Goal: Task Accomplishment & Management: Complete application form

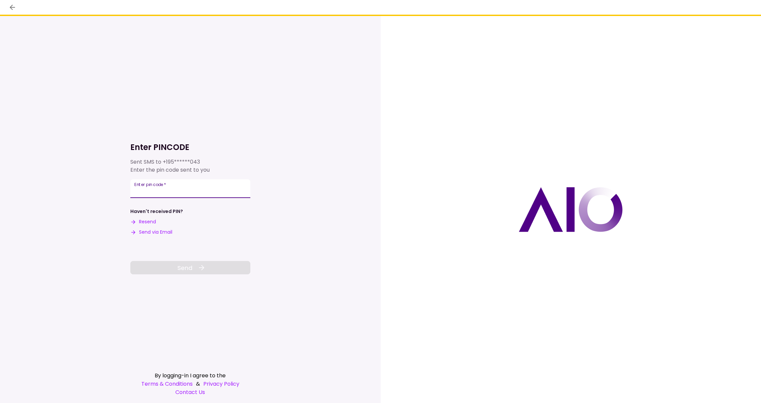
click at [161, 192] on input "Enter pin code   *" at bounding box center [190, 188] width 120 height 19
type input "*"
click at [140, 193] on input "Enter pin code   *" at bounding box center [190, 188] width 120 height 19
type input "******"
click at [196, 269] on button "Send" at bounding box center [190, 267] width 120 height 13
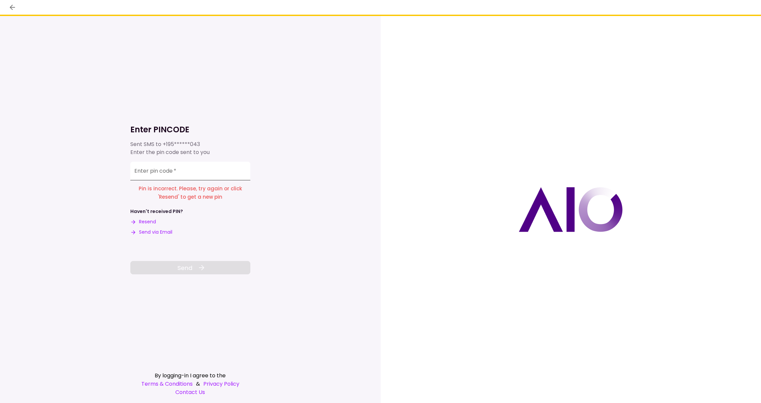
click at [158, 174] on input "Enter pin code   *" at bounding box center [190, 171] width 120 height 19
type input "******"
click at [187, 267] on span "Send" at bounding box center [184, 267] width 15 height 9
click at [166, 176] on input "Enter pin code   *" at bounding box center [190, 171] width 120 height 19
click at [150, 222] on button "Resend" at bounding box center [143, 221] width 26 height 7
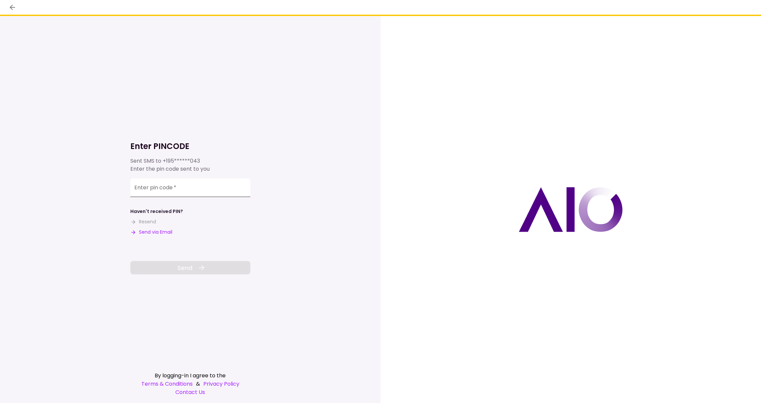
click at [155, 191] on input "Enter pin code   *" at bounding box center [190, 187] width 120 height 19
type input "******"
click at [191, 269] on span "Send" at bounding box center [184, 267] width 15 height 9
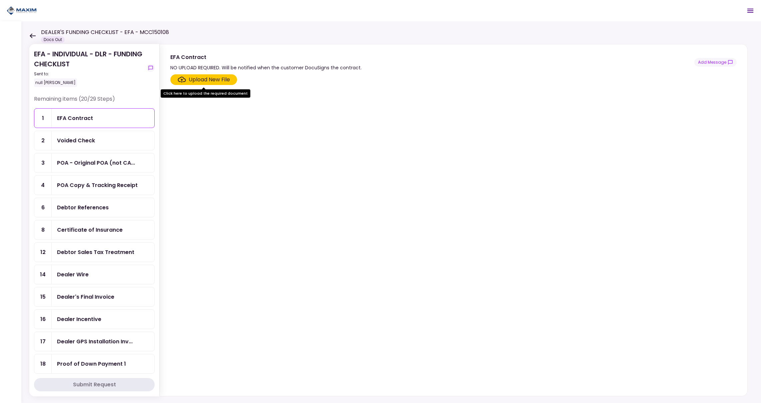
click at [104, 141] on div "Voided Check" at bounding box center [103, 140] width 92 height 8
click at [93, 205] on div "Debtor References" at bounding box center [83, 207] width 52 height 8
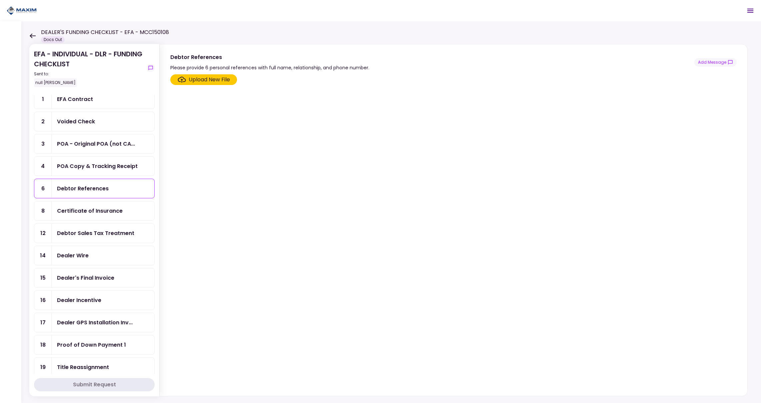
click at [90, 230] on div "Debtor Sales Tax Treatment" at bounding box center [95, 233] width 77 height 8
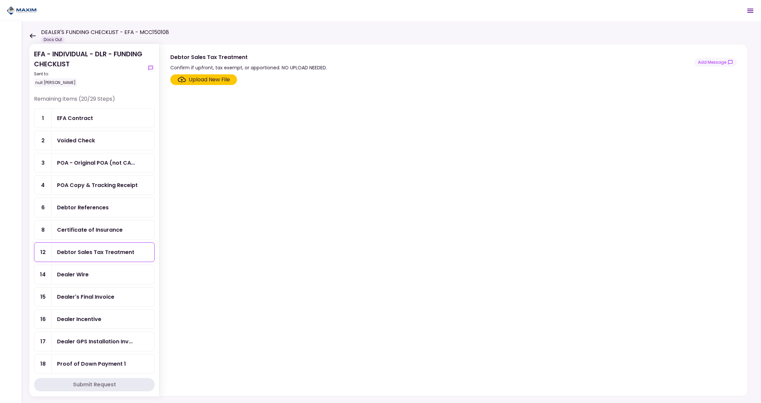
click at [279, 185] on section "Upload New File" at bounding box center [453, 233] width 566 height 319
click at [90, 271] on div "Dealer Wire" at bounding box center [103, 274] width 92 height 8
click at [203, 80] on div "Upload New File" at bounding box center [209, 80] width 41 height 8
click at [0, 0] on input "Upload New File" at bounding box center [0, 0] width 0 height 0
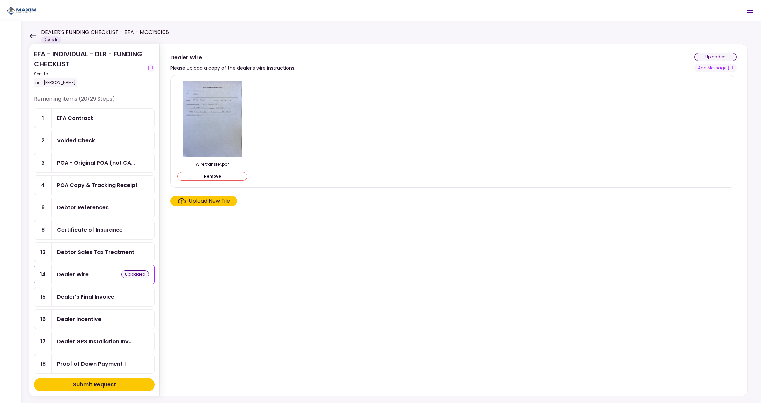
click at [101, 316] on div "Dealer Incentive" at bounding box center [79, 319] width 44 height 8
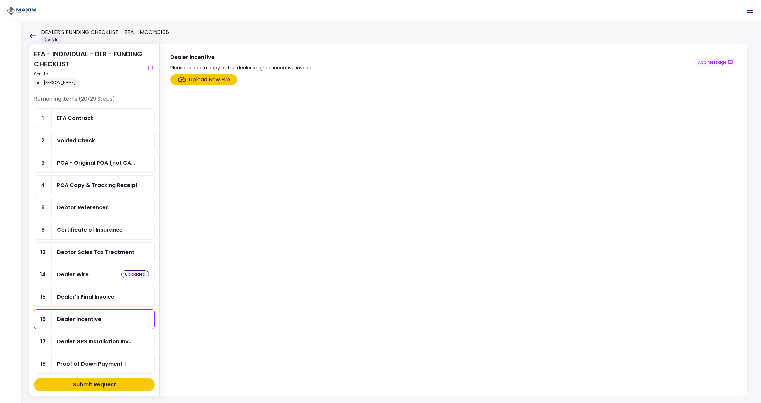
click at [210, 81] on div "Upload New File" at bounding box center [209, 80] width 41 height 8
click at [0, 0] on input "Upload New File" at bounding box center [0, 0] width 0 height 0
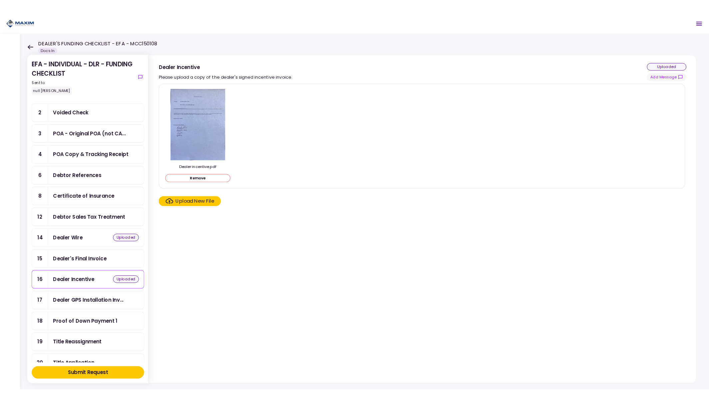
scroll to position [122, 0]
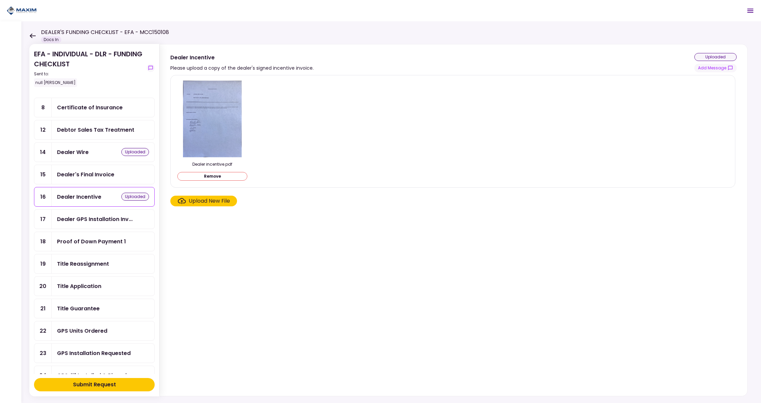
click at [91, 304] on div "Title Guarantee" at bounding box center [78, 308] width 43 height 8
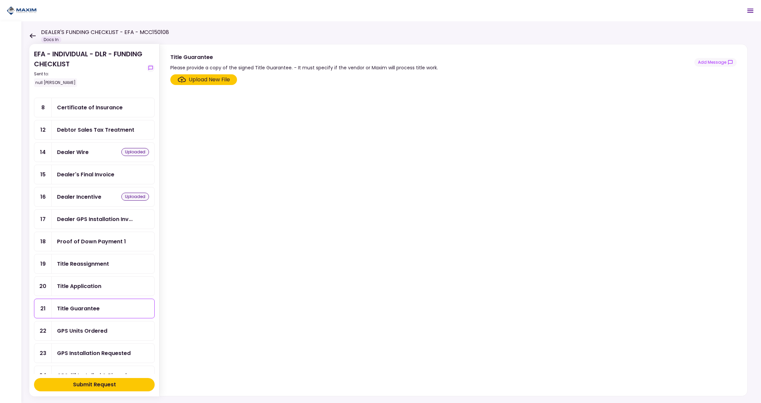
click at [218, 79] on div "Upload New File" at bounding box center [209, 80] width 41 height 8
click at [0, 0] on input "Upload New File" at bounding box center [0, 0] width 0 height 0
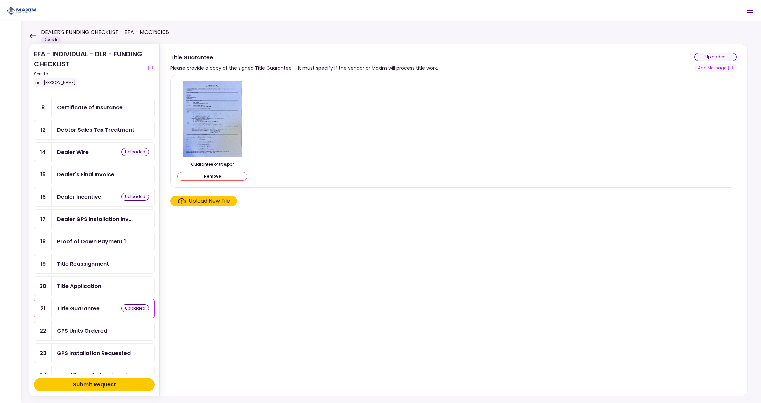
click at [103, 328] on div "GPS Units Ordered" at bounding box center [82, 331] width 50 height 8
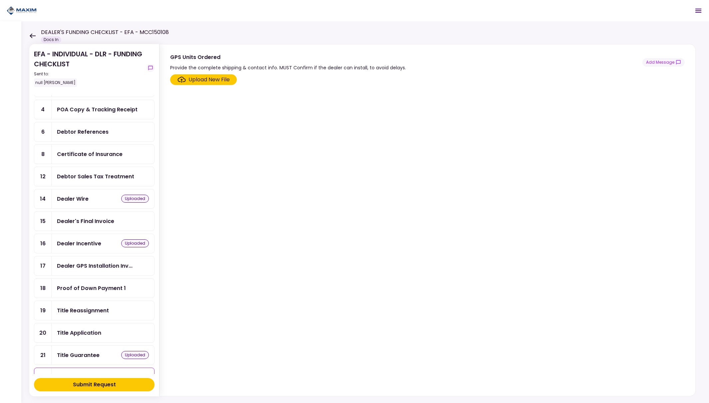
scroll to position [76, 0]
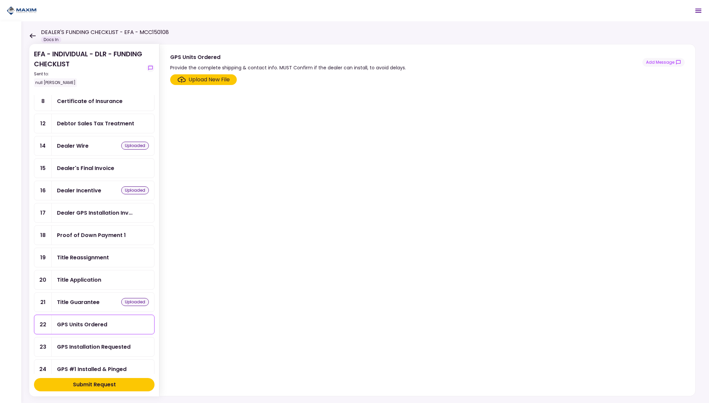
scroll to position [10, 0]
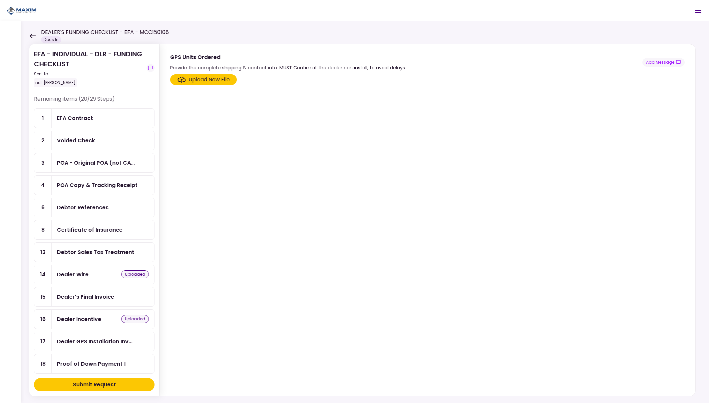
click at [97, 293] on div "Dealer's Final Invoice" at bounding box center [85, 297] width 57 height 8
click at [211, 81] on div "Upload New File" at bounding box center [209, 80] width 41 height 8
click at [0, 0] on input "Upload New File" at bounding box center [0, 0] width 0 height 0
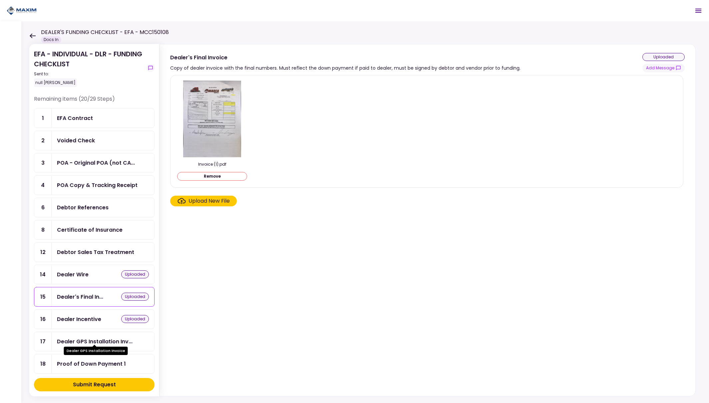
click at [96, 337] on div "Dealer GPS Installation Inv..." at bounding box center [95, 341] width 76 height 8
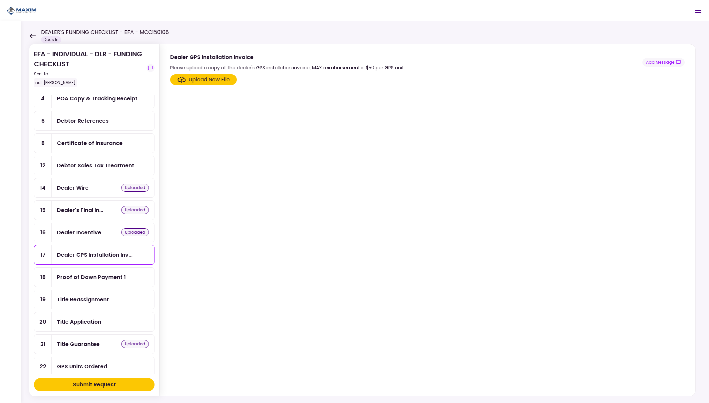
scroll to position [143, 0]
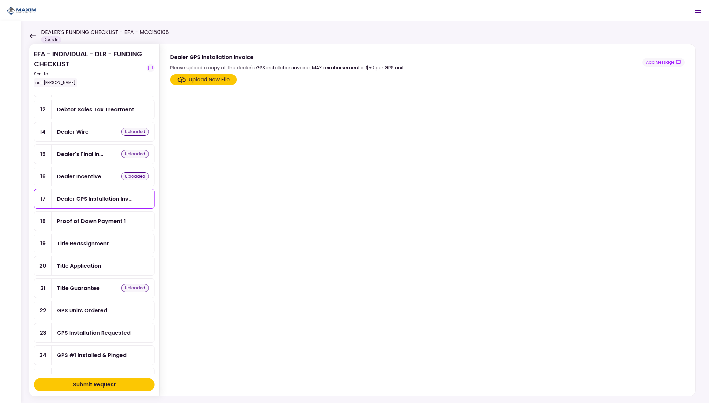
click at [91, 262] on div "Title Application" at bounding box center [79, 266] width 44 height 8
click at [202, 80] on div "Upload New File" at bounding box center [209, 80] width 41 height 8
click at [0, 0] on input "Upload New File" at bounding box center [0, 0] width 0 height 0
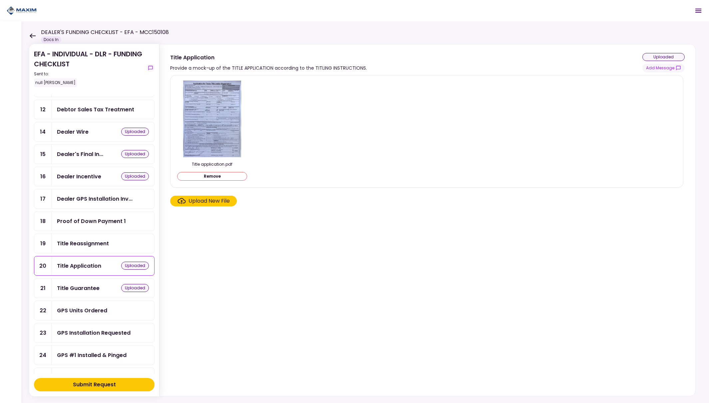
click at [213, 119] on img at bounding box center [212, 119] width 58 height 77
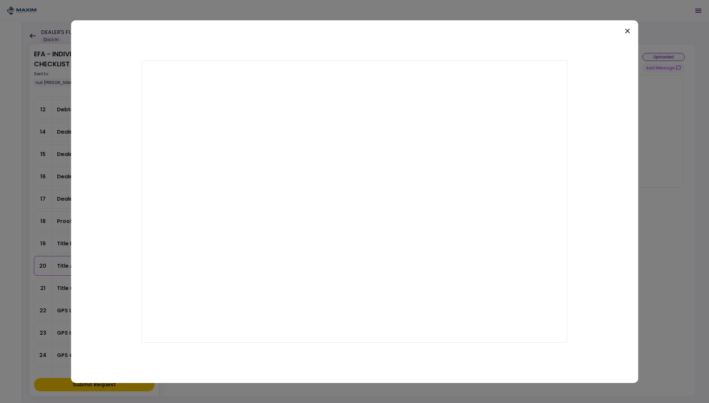
click at [628, 29] on icon at bounding box center [628, 31] width 8 height 8
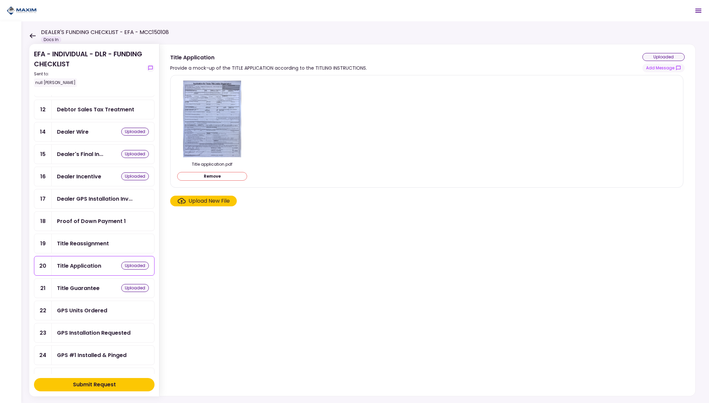
click at [122, 240] on div "Title Reassignment" at bounding box center [103, 243] width 92 height 8
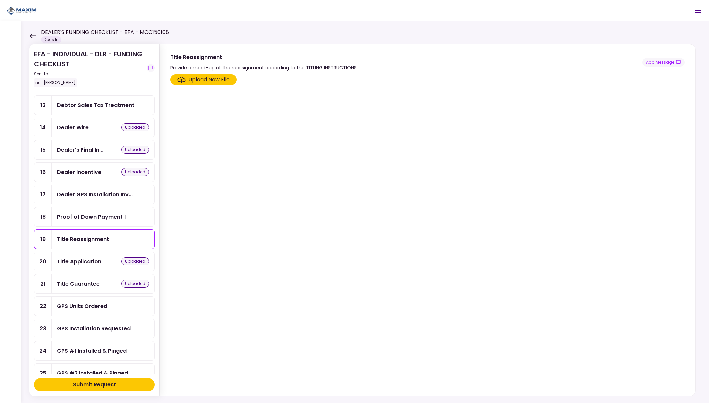
scroll to position [206, 0]
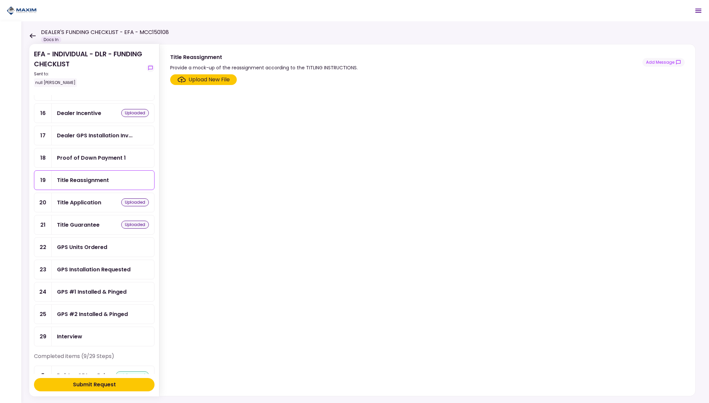
click at [120, 243] on div "GPS Units Ordered" at bounding box center [103, 247] width 92 height 8
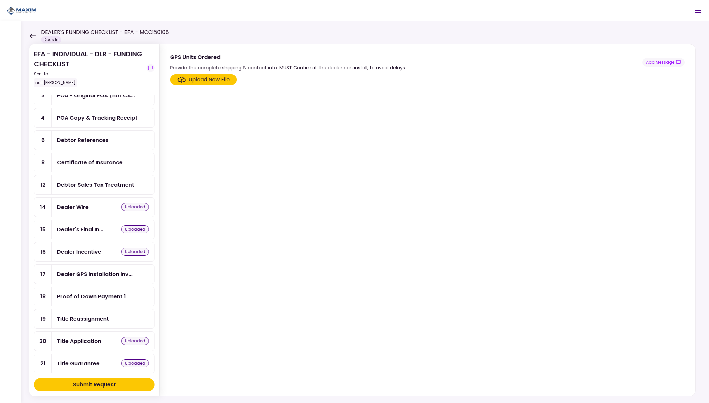
scroll to position [118, 0]
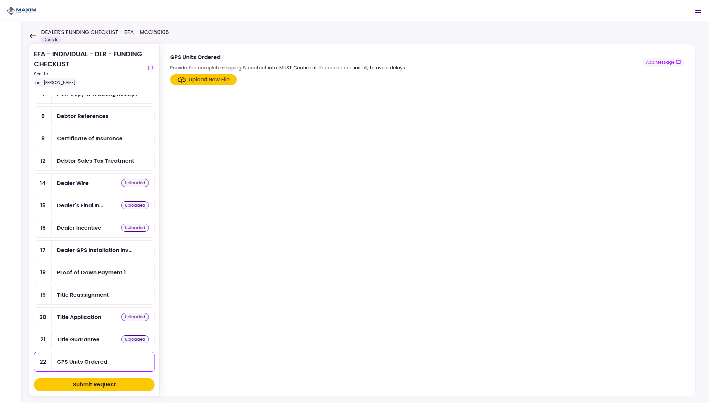
scroll to position [134, 0]
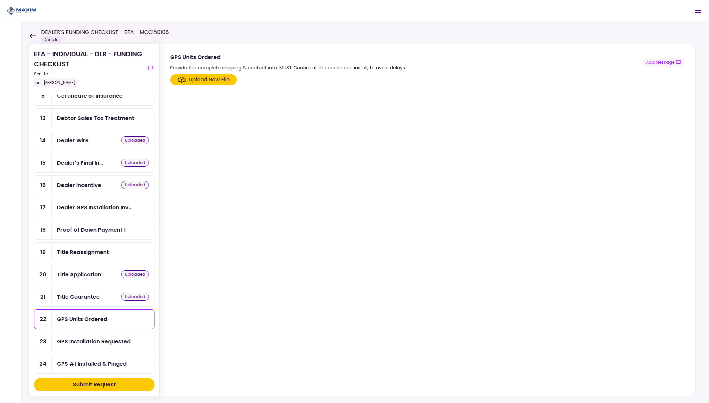
click at [142, 231] on div "Proof of Down Payment 1" at bounding box center [103, 229] width 103 height 19
click at [129, 250] on div "Title Reassignment" at bounding box center [103, 252] width 92 height 8
click at [211, 79] on div "Upload New File" at bounding box center [209, 80] width 41 height 8
click at [0, 0] on input "Upload New File" at bounding box center [0, 0] width 0 height 0
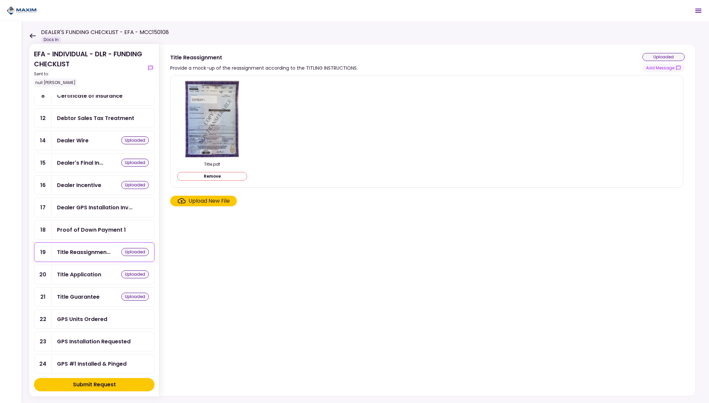
click at [215, 121] on img at bounding box center [212, 119] width 54 height 77
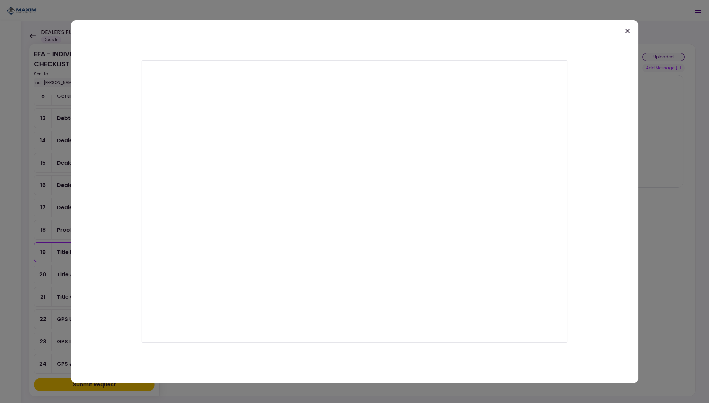
click at [628, 30] on icon at bounding box center [628, 31] width 8 height 8
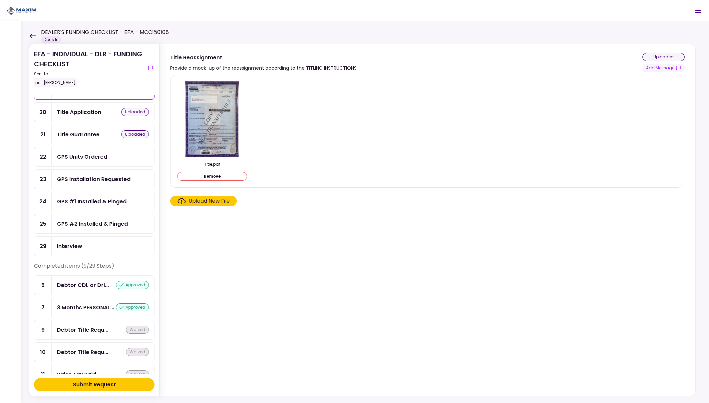
scroll to position [400, 0]
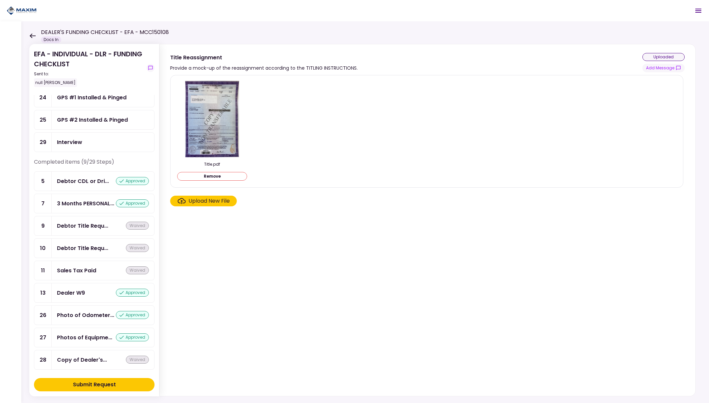
click at [93, 383] on div "Submit Request" at bounding box center [94, 385] width 43 height 8
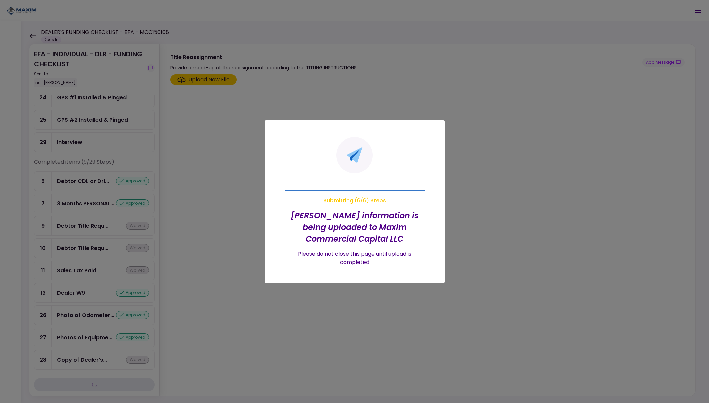
scroll to position [268, 0]
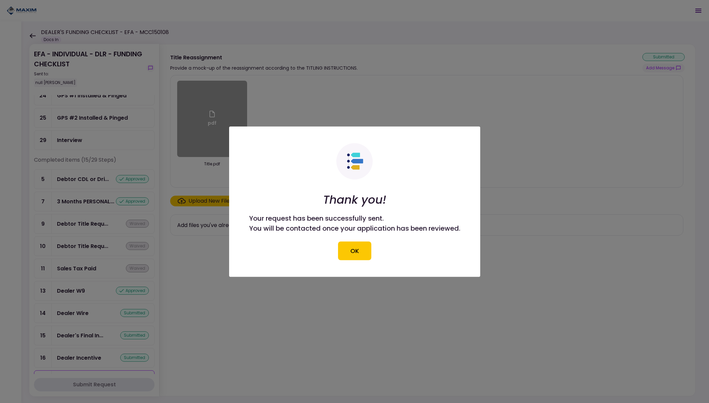
click at [358, 253] on button "OK" at bounding box center [354, 250] width 33 height 19
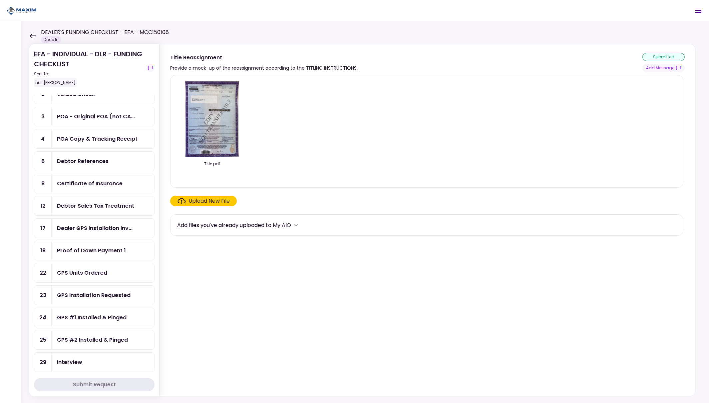
scroll to position [0, 0]
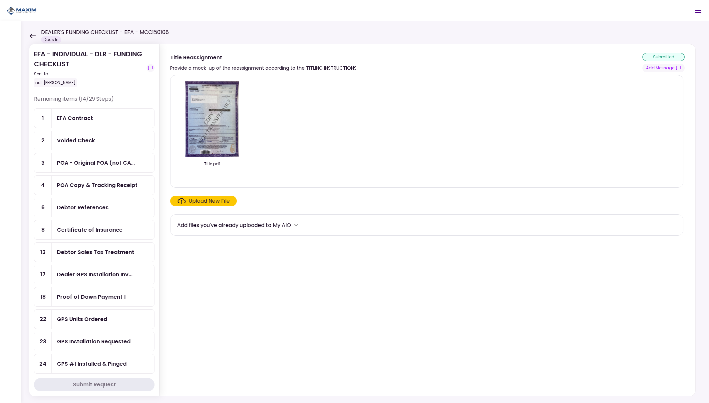
click at [105, 117] on div "EFA Contract" at bounding box center [103, 118] width 92 height 8
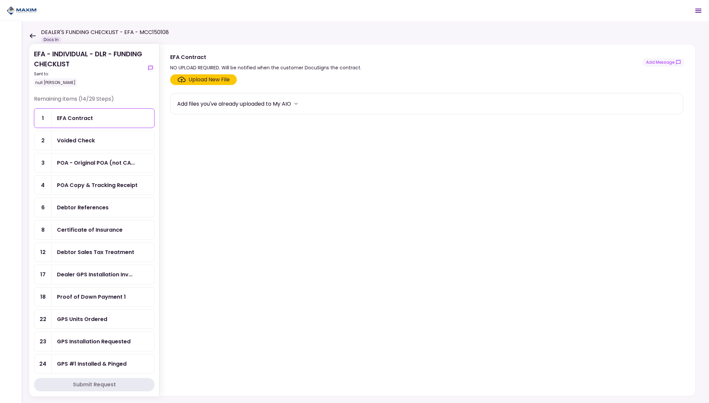
click at [265, 170] on section "Upload New File Add files you've already uploaded to My AIO" at bounding box center [427, 233] width 515 height 319
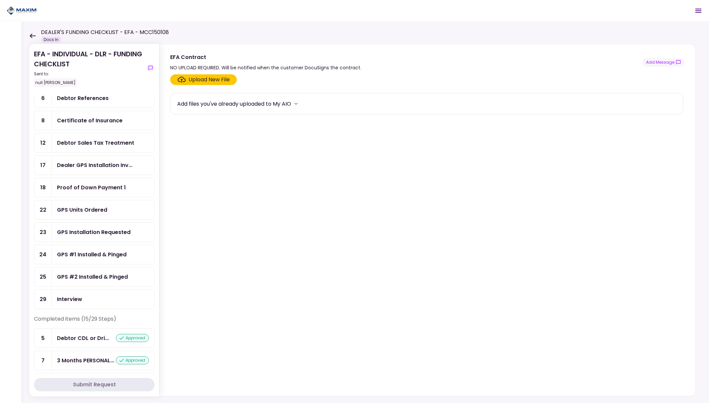
scroll to position [65, 0]
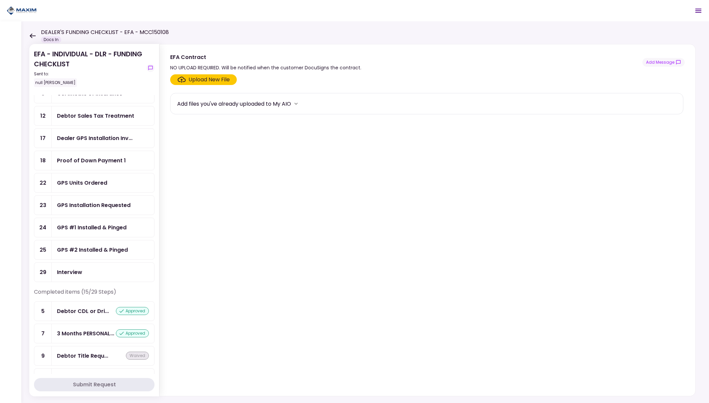
scroll to position [131, 0]
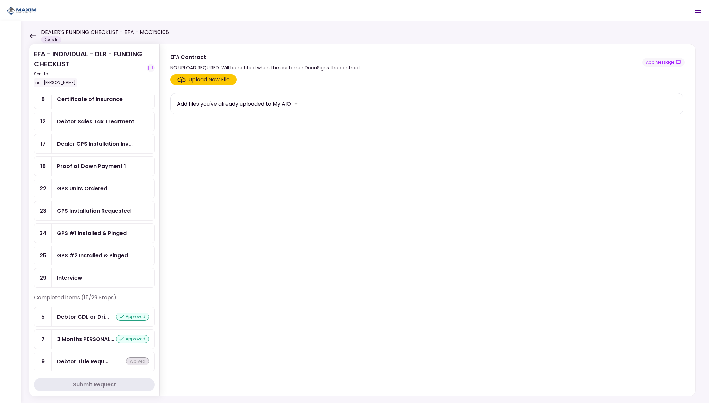
click at [102, 207] on div "GPS Installation Requested" at bounding box center [94, 211] width 74 height 8
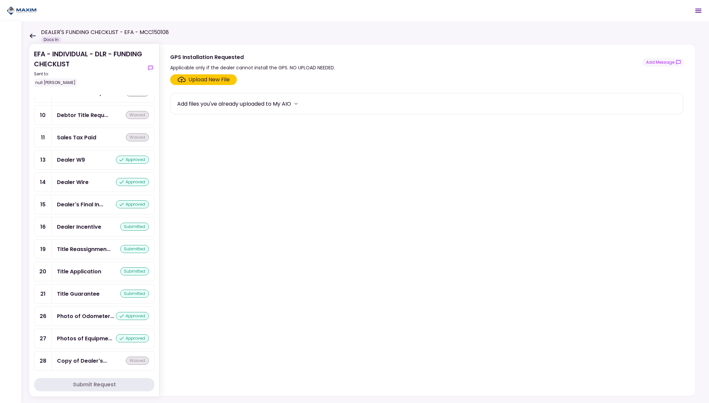
scroll to position [400, 0]
click at [209, 79] on div "Upload New File" at bounding box center [209, 80] width 41 height 8
click at [0, 0] on input "Upload New File" at bounding box center [0, 0] width 0 height 0
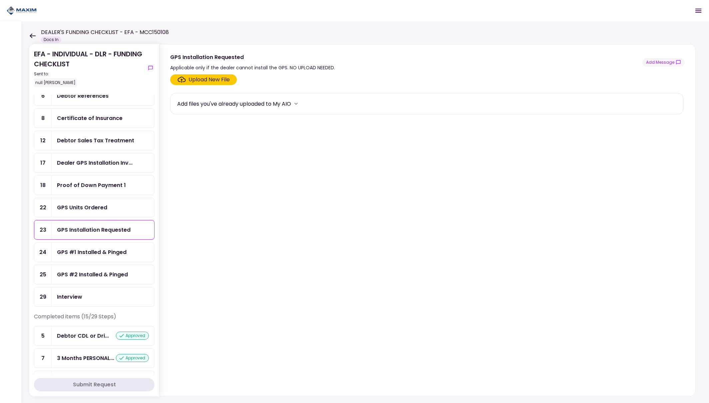
scroll to position [0, 0]
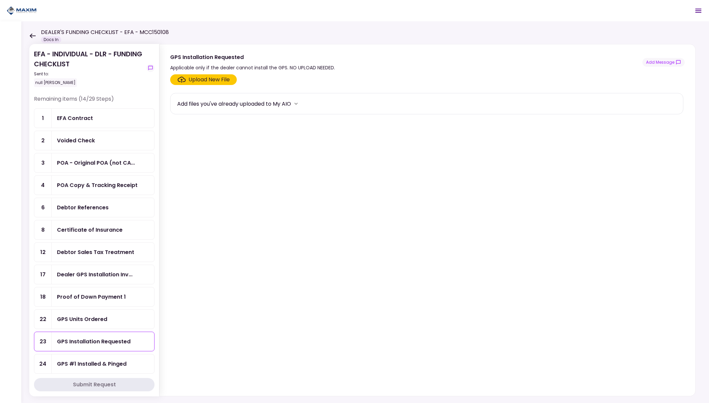
click at [113, 316] on div "GPS Units Ordered" at bounding box center [103, 319] width 92 height 8
click at [666, 61] on button "Add Message" at bounding box center [664, 62] width 42 height 9
click at [598, 93] on html "**********" at bounding box center [635, 88] width 130 height 17
click at [697, 12] on icon "close" at bounding box center [697, 12] width 5 height 5
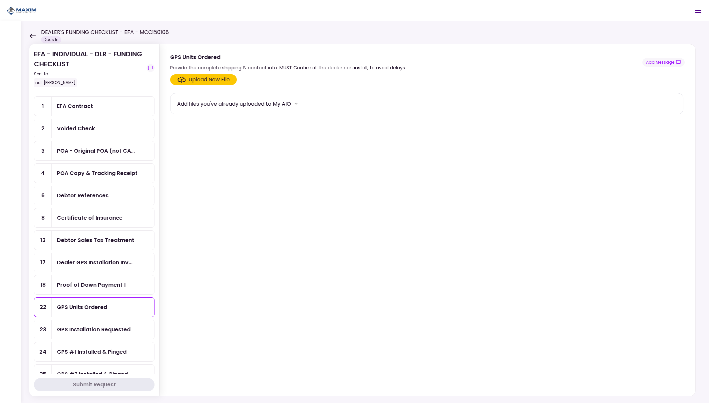
scroll to position [19, 0]
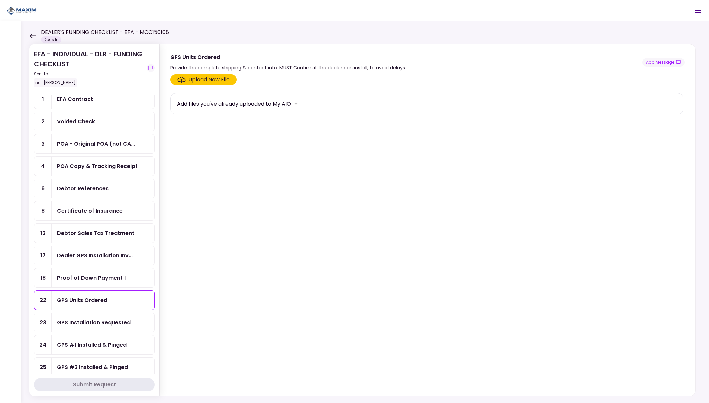
click at [115, 297] on div "GPS Units Ordered" at bounding box center [103, 300] width 92 height 8
click at [666, 63] on button "Add Message" at bounding box center [664, 62] width 42 height 9
click at [587, 95] on html "**********" at bounding box center [635, 88] width 130 height 17
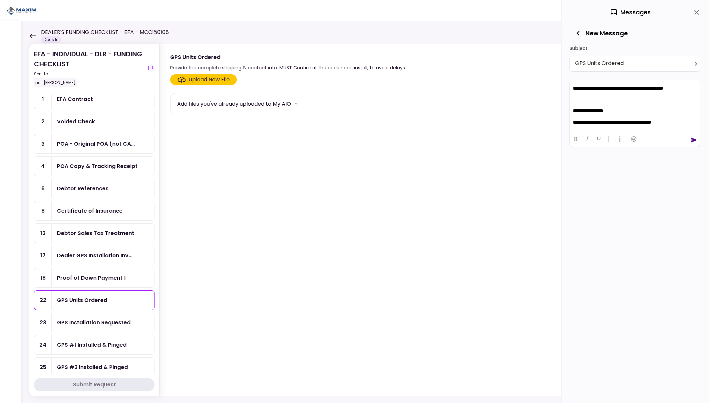
scroll to position [6, 0]
click at [693, 140] on icon "send" at bounding box center [695, 139] width 6 height 5
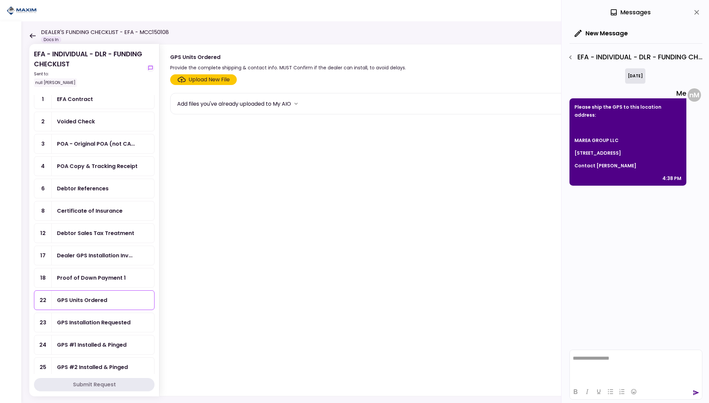
scroll to position [0, 0]
click at [697, 13] on icon "close" at bounding box center [697, 12] width 5 height 5
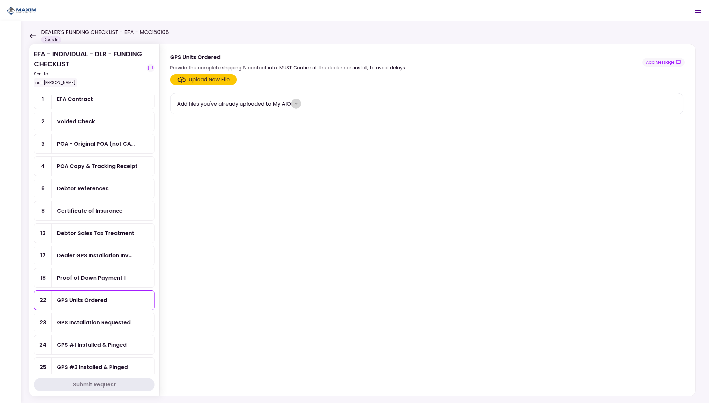
click at [298, 103] on icon "more" at bounding box center [296, 104] width 3 height 2
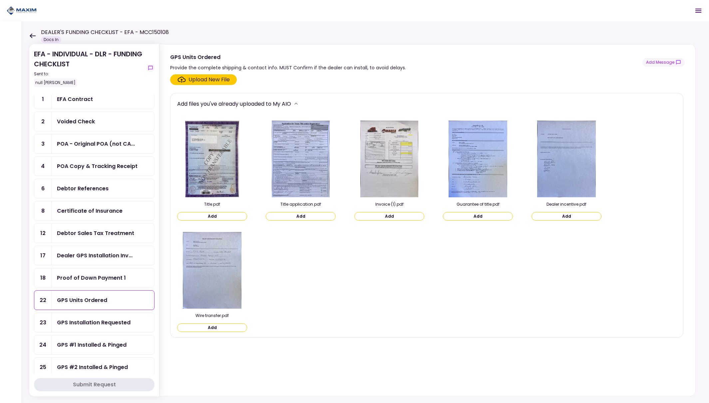
click at [300, 103] on icon "more" at bounding box center [296, 103] width 7 height 7
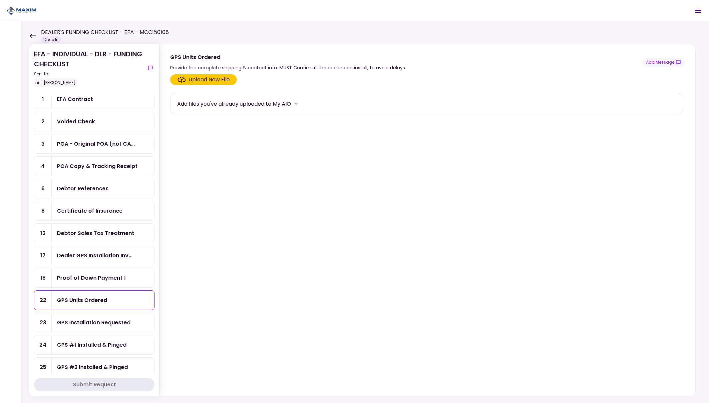
click at [97, 298] on div "GPS Units Ordered" at bounding box center [82, 300] width 50 height 8
click at [215, 80] on div "Upload New File" at bounding box center [209, 80] width 41 height 8
click at [0, 0] on input "Upload New File" at bounding box center [0, 0] width 0 height 0
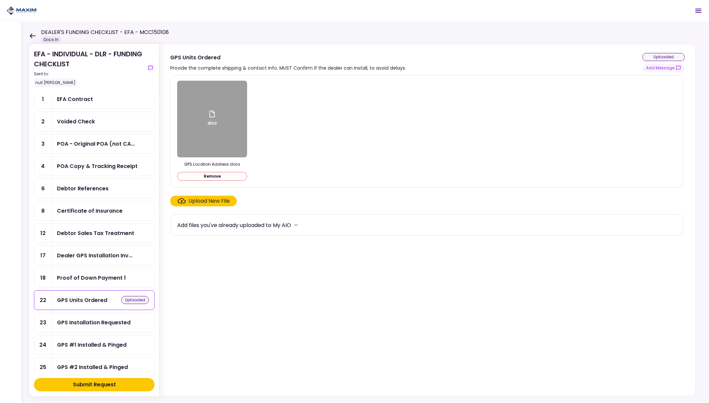
click at [224, 139] on div "doc" at bounding box center [212, 119] width 70 height 77
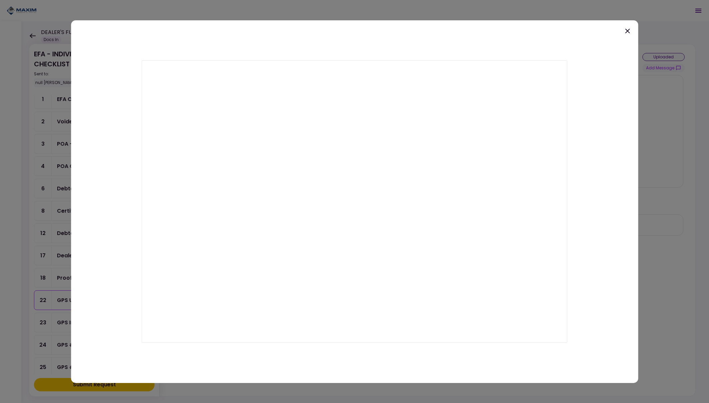
click at [629, 31] on icon at bounding box center [627, 30] width 5 height 5
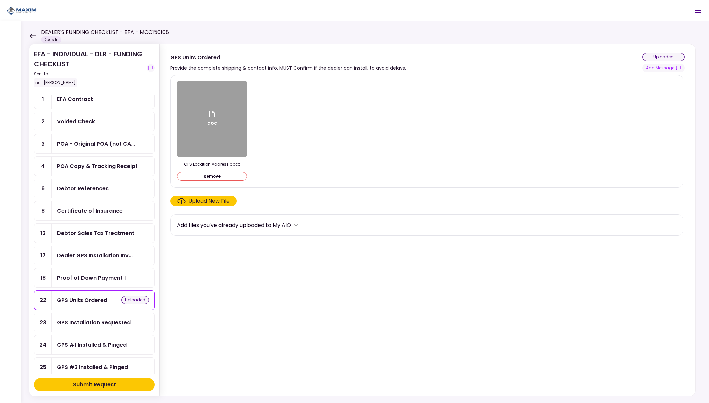
click at [213, 116] on icon at bounding box center [212, 114] width 8 height 8
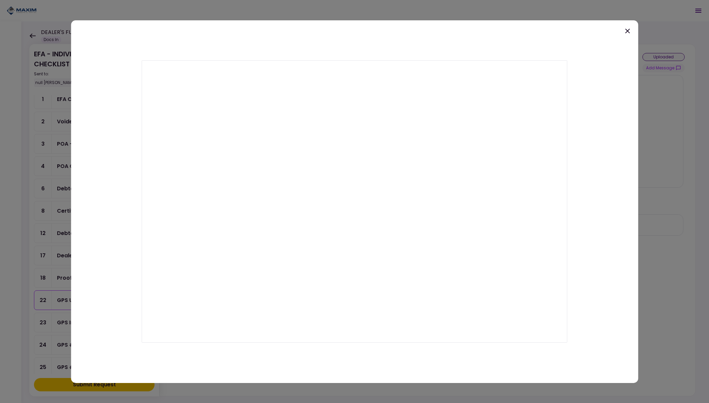
click at [628, 31] on icon at bounding box center [627, 30] width 5 height 5
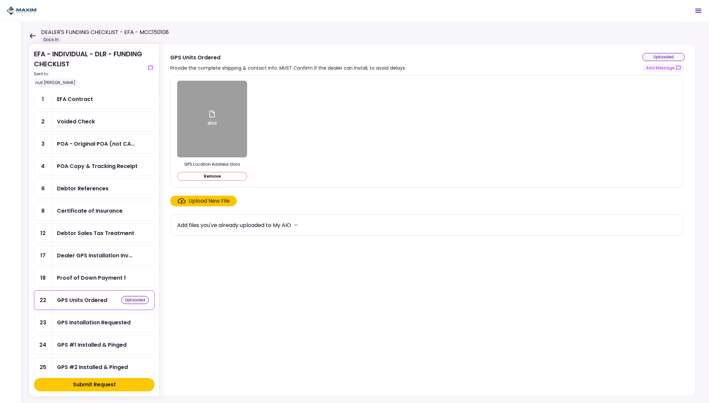
click at [218, 177] on button "Remove" at bounding box center [212, 176] width 70 height 9
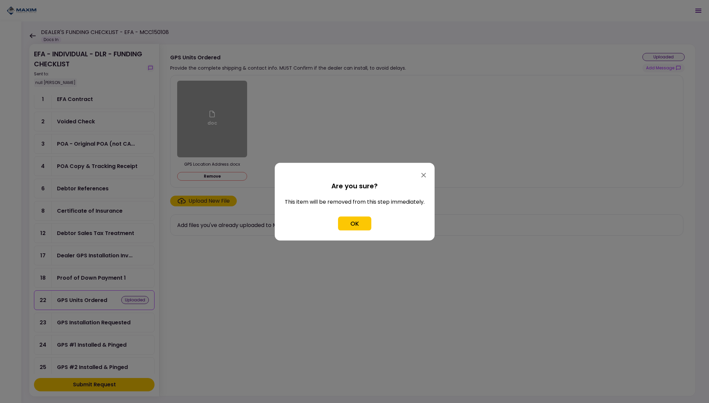
click at [361, 225] on button "OK" at bounding box center [354, 223] width 33 height 14
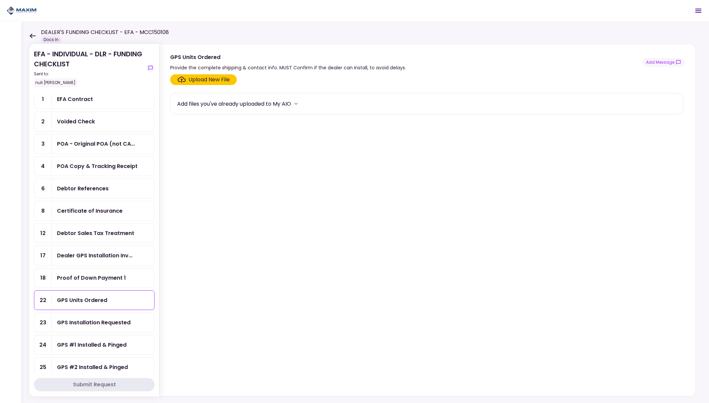
click at [201, 78] on div "Upload New File" at bounding box center [209, 80] width 41 height 8
click at [0, 0] on input "Upload New File" at bounding box center [0, 0] width 0 height 0
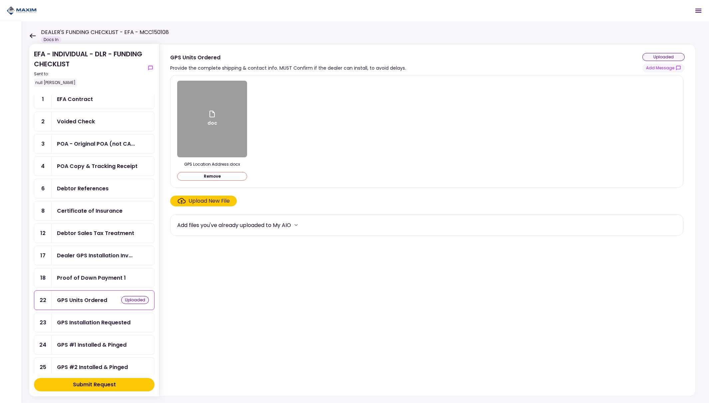
click at [96, 385] on div "Submit Request" at bounding box center [94, 385] width 43 height 8
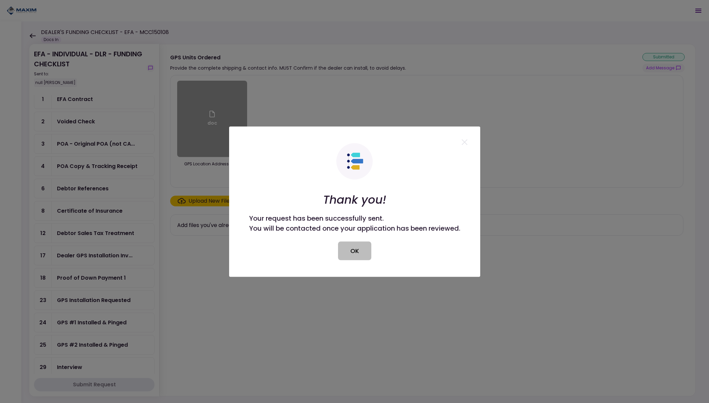
click at [355, 247] on button "OK" at bounding box center [354, 250] width 33 height 19
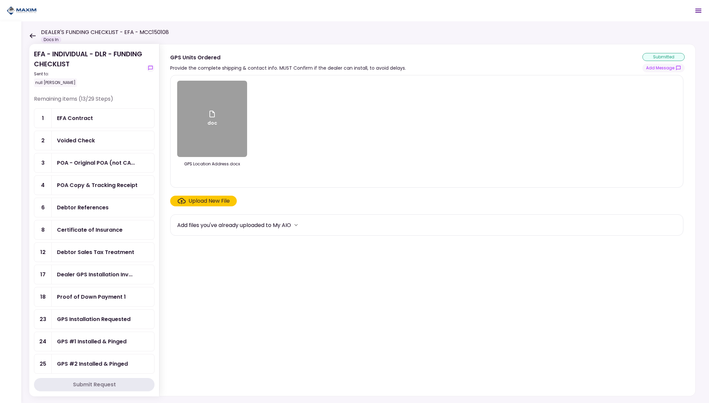
click at [93, 121] on div "EFA Contract" at bounding box center [103, 118] width 92 height 8
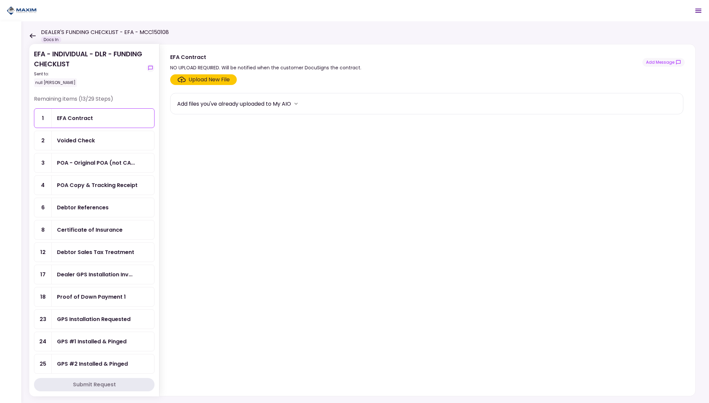
click at [109, 119] on div "EFA Contract" at bounding box center [103, 118] width 92 height 8
click at [206, 79] on div "Upload New File" at bounding box center [209, 80] width 41 height 8
click at [0, 0] on input "Upload New File" at bounding box center [0, 0] width 0 height 0
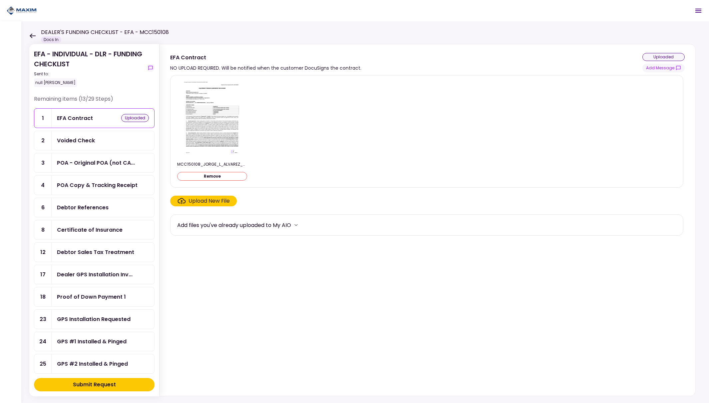
click at [215, 122] on img at bounding box center [212, 119] width 59 height 77
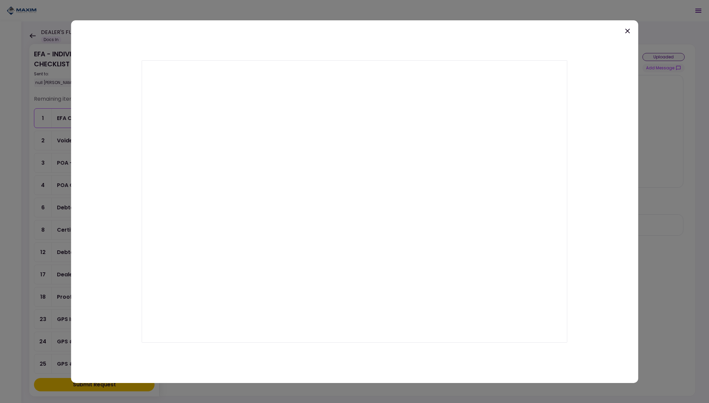
click at [628, 30] on icon at bounding box center [627, 30] width 5 height 5
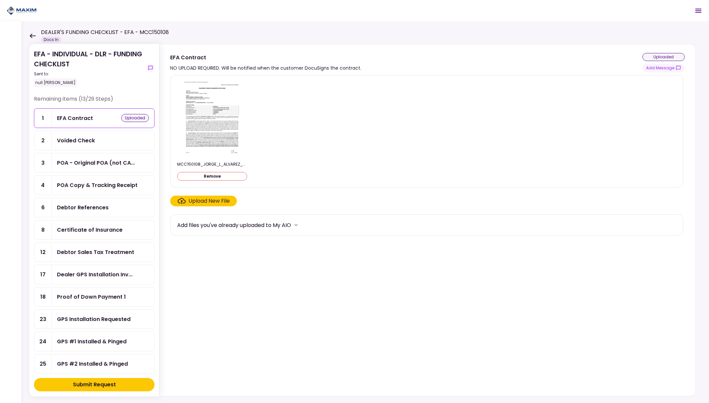
click at [95, 386] on div "Submit Request" at bounding box center [94, 385] width 43 height 8
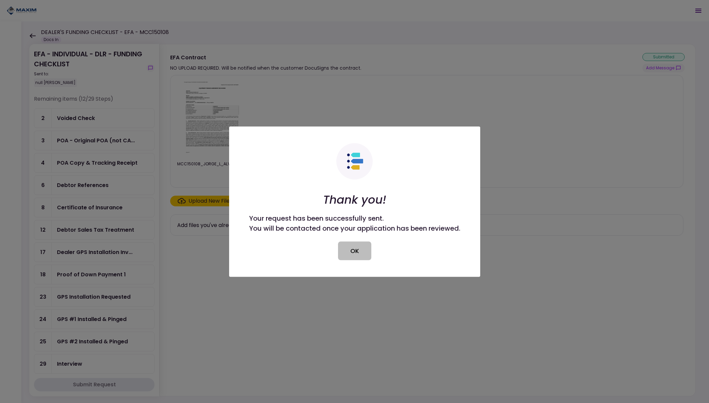
click at [349, 248] on button "OK" at bounding box center [354, 250] width 33 height 19
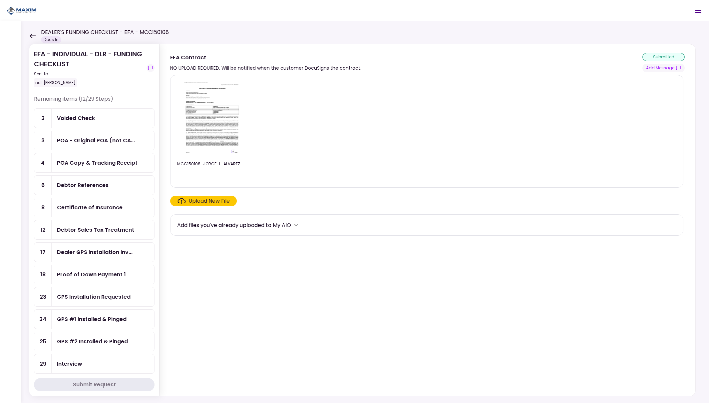
click at [99, 227] on div "Debtor Sales Tax Treatment" at bounding box center [95, 230] width 77 height 8
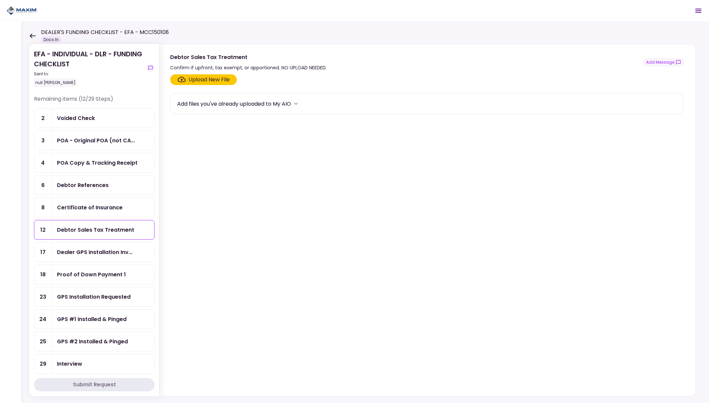
click at [220, 155] on section "Upload New File Add files you've already uploaded to My AIO" at bounding box center [427, 233] width 515 height 319
click at [95, 229] on div "Debtor Sales Tax Treatment" at bounding box center [95, 230] width 77 height 8
click at [212, 78] on div "Upload New File" at bounding box center [209, 80] width 41 height 8
click at [0, 0] on input "Upload New File" at bounding box center [0, 0] width 0 height 0
click at [299, 104] on icon "more" at bounding box center [296, 103] width 7 height 7
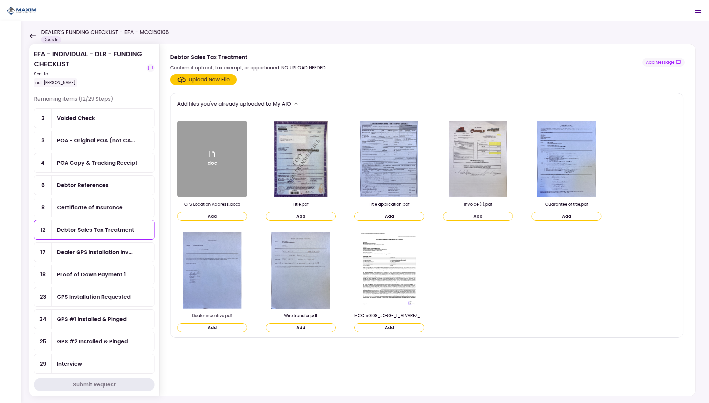
click at [299, 104] on icon "more" at bounding box center [296, 103] width 7 height 7
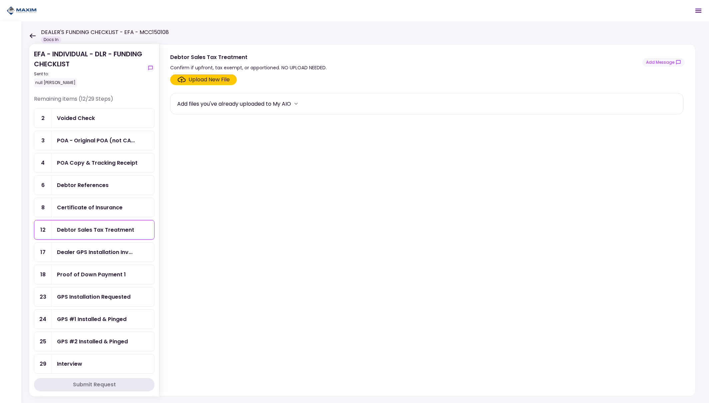
click at [115, 117] on div "Voided Check" at bounding box center [103, 118] width 92 height 8
